Goal: Information Seeking & Learning: Learn about a topic

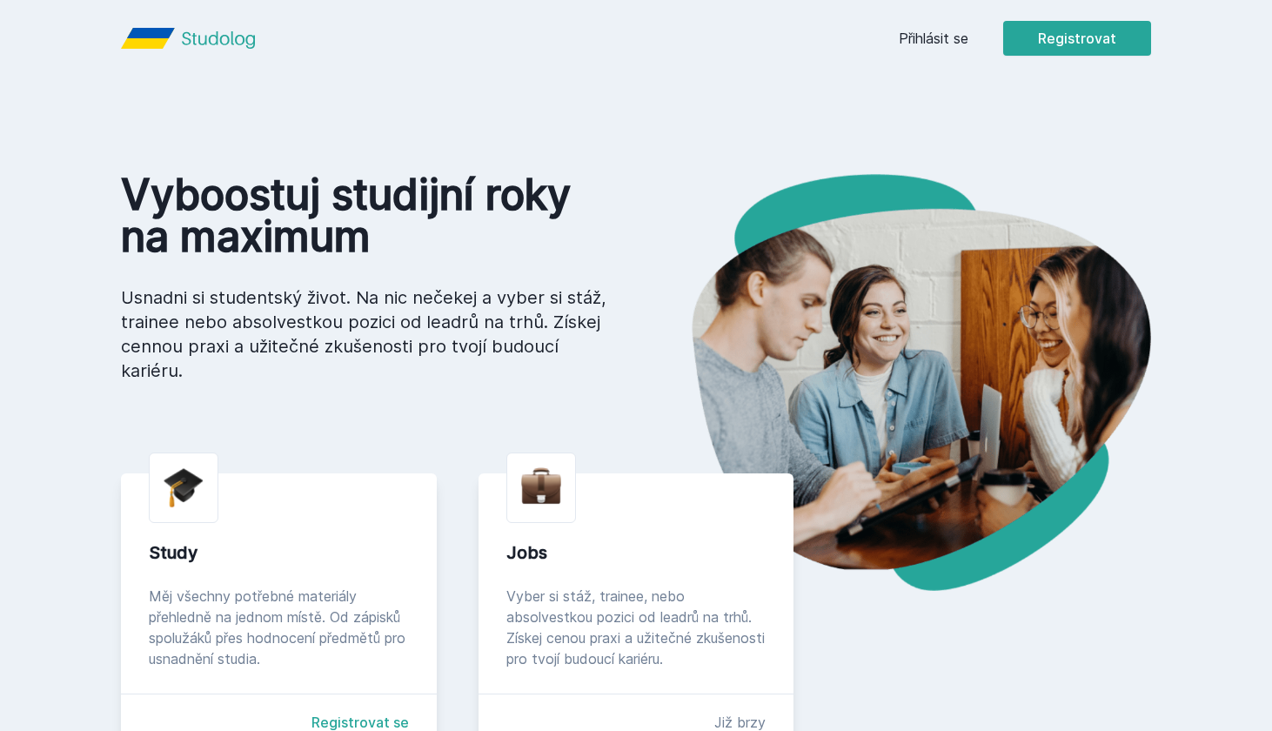
click at [922, 41] on link "Přihlásit se" at bounding box center [934, 38] width 70 height 21
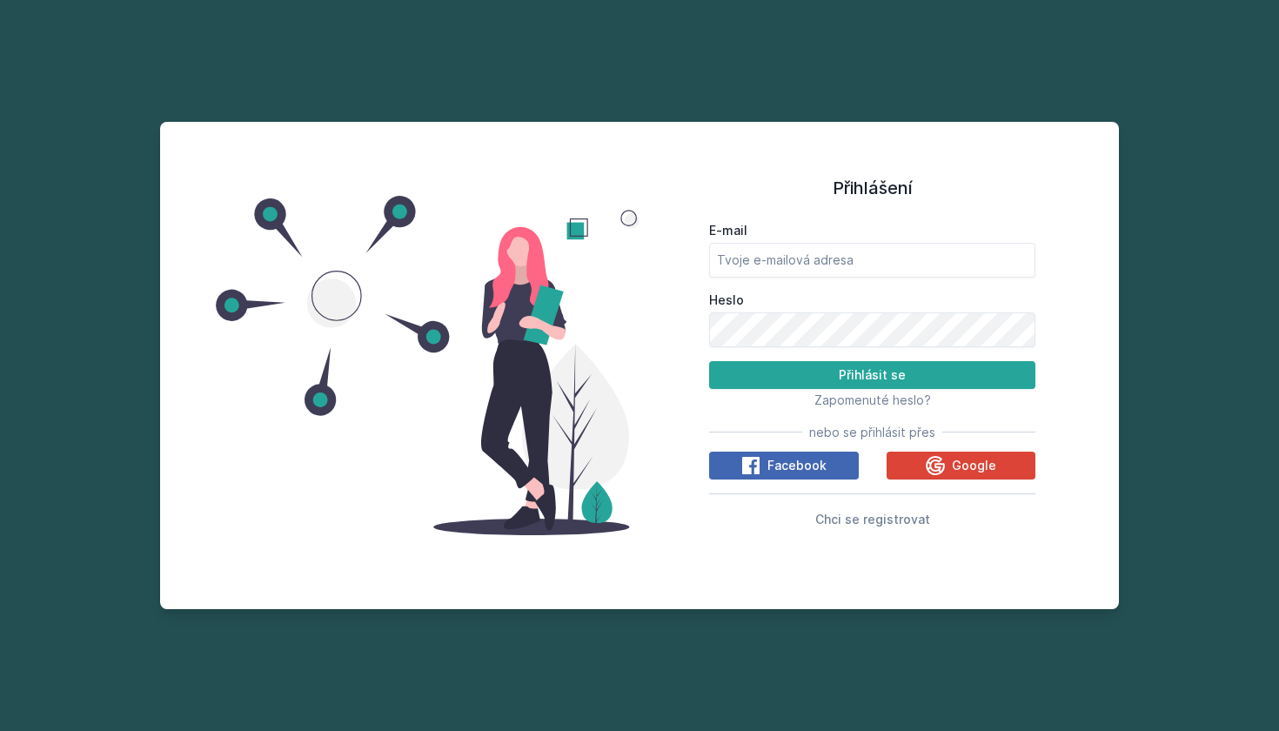
click at [778, 231] on label "E-mail" at bounding box center [872, 230] width 326 height 17
click at [778, 243] on input "E-mail" at bounding box center [872, 260] width 326 height 35
click at [949, 463] on div "Google" at bounding box center [960, 465] width 71 height 21
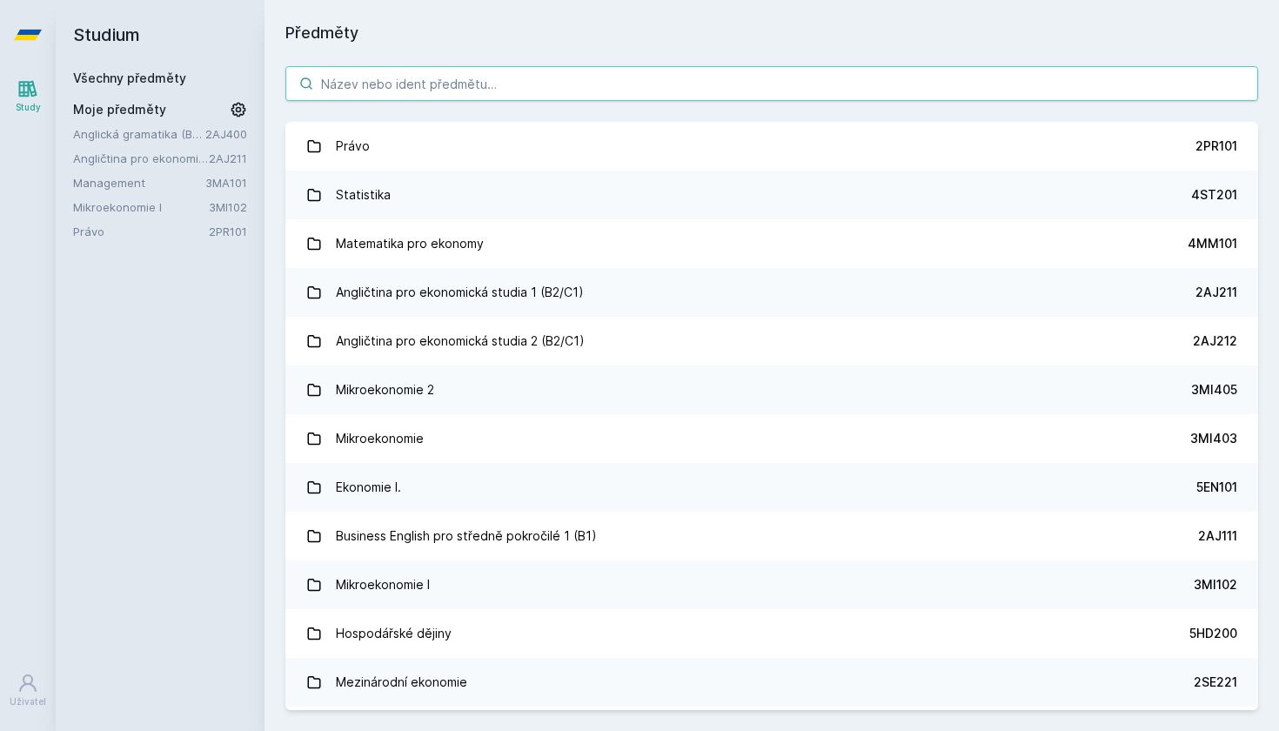
click at [437, 78] on input "search" at bounding box center [771, 83] width 973 height 35
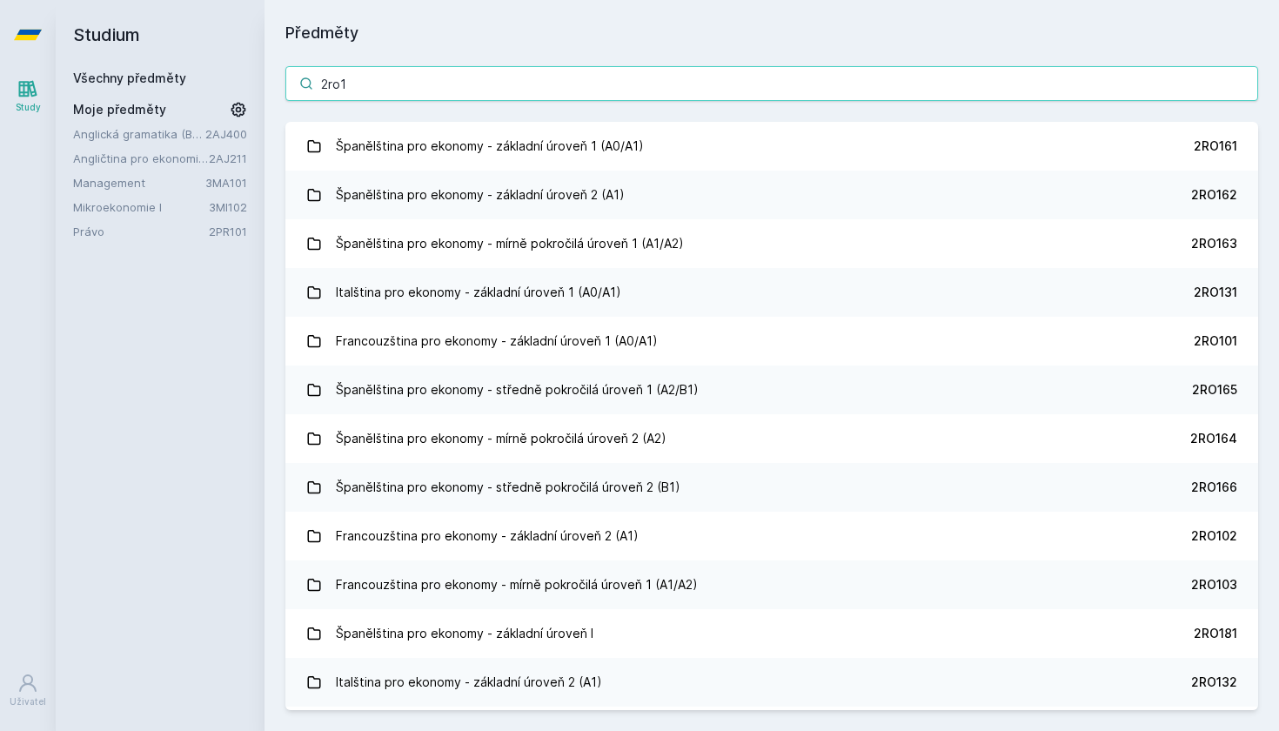
type input "2ro16"
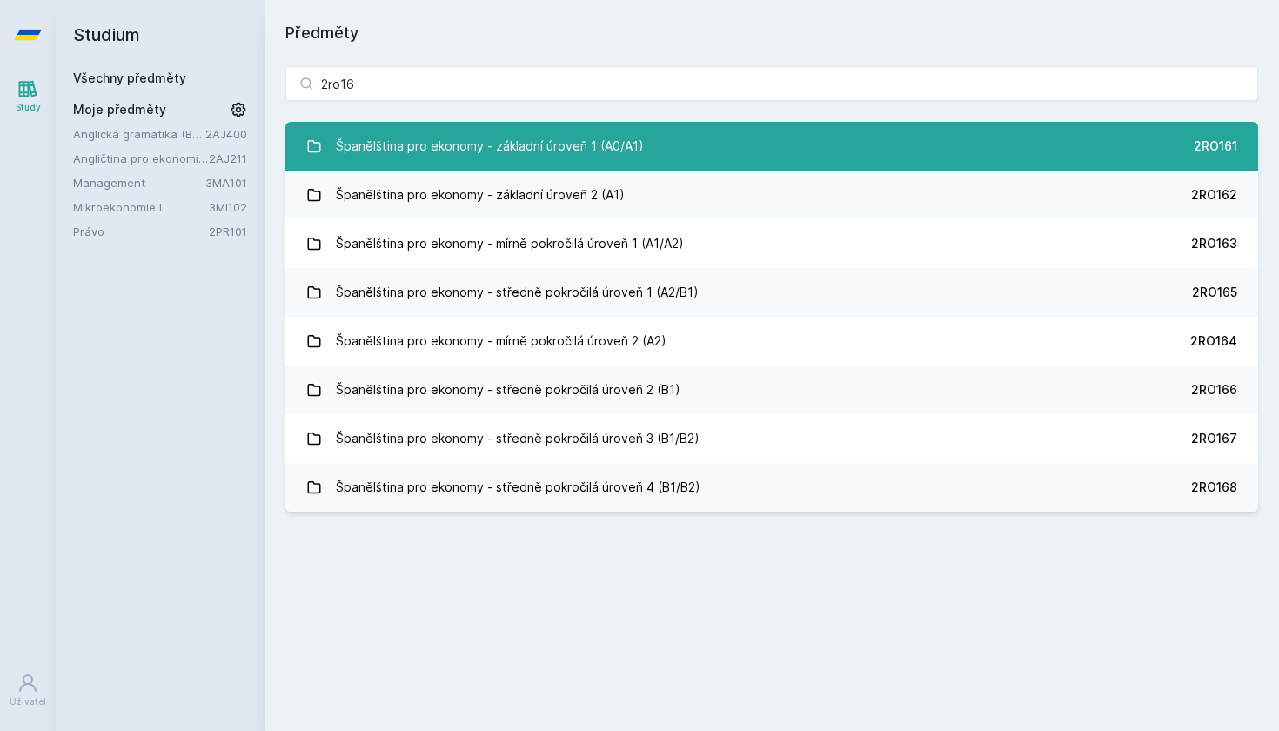
click at [534, 144] on div "Španělština pro ekonomy - základní úroveň 1 (A0/A1)" at bounding box center [490, 146] width 308 height 35
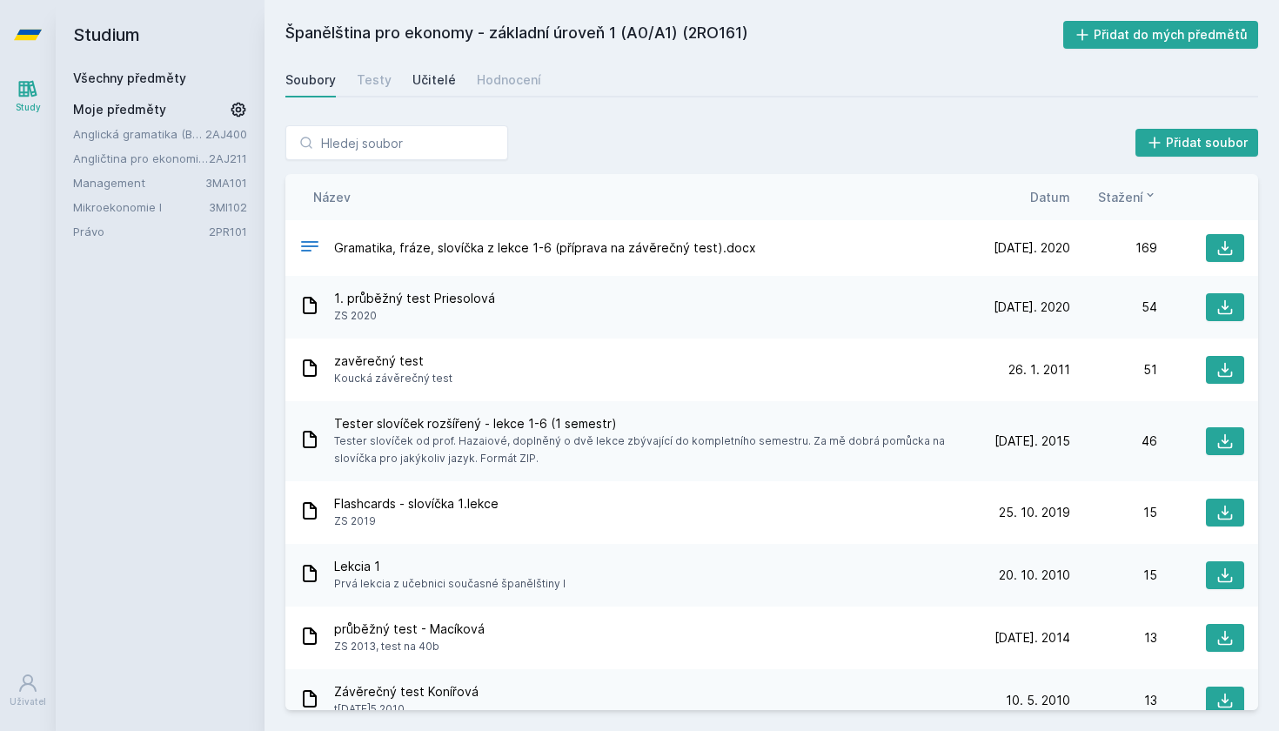
click at [432, 81] on div "Učitelé" at bounding box center [434, 79] width 44 height 17
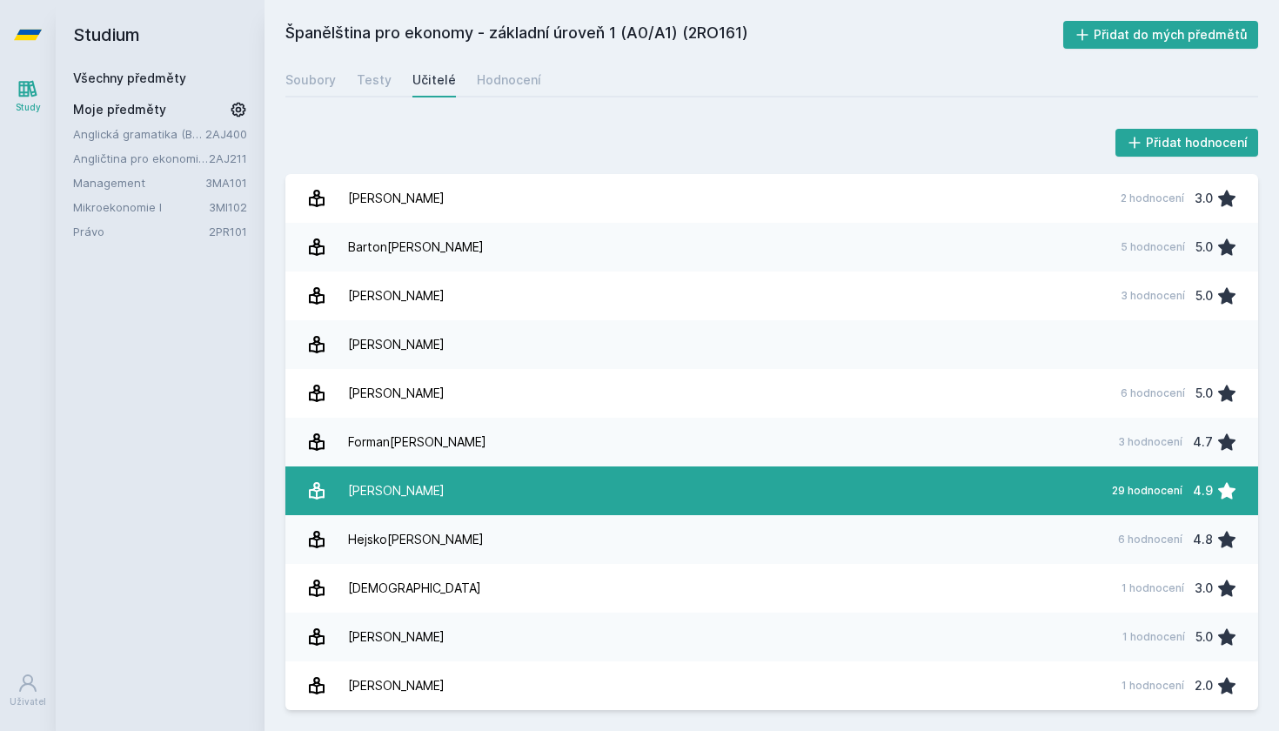
click at [472, 490] on link "Hazaiová Lada 29 hodnocení 4.9" at bounding box center [771, 490] width 973 height 49
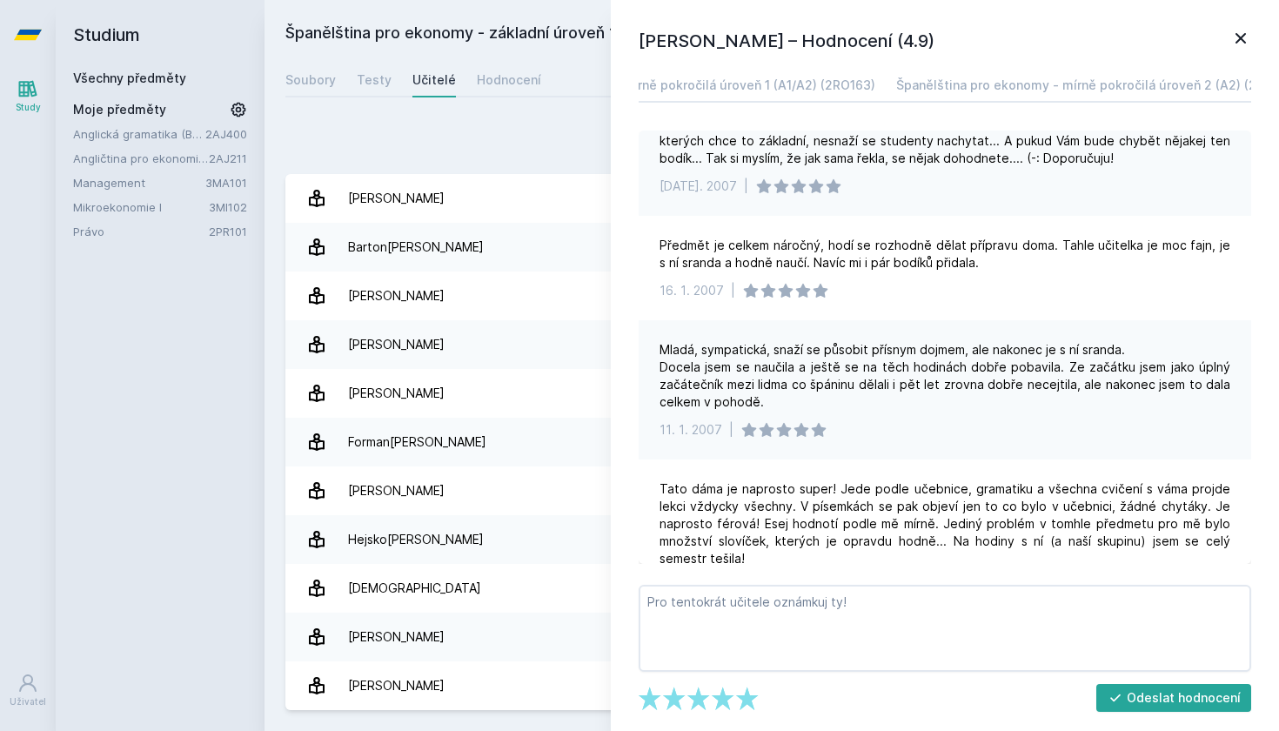
click at [1230, 42] on icon at bounding box center [1240, 38] width 21 height 21
